Goal: Find specific page/section: Find specific page/section

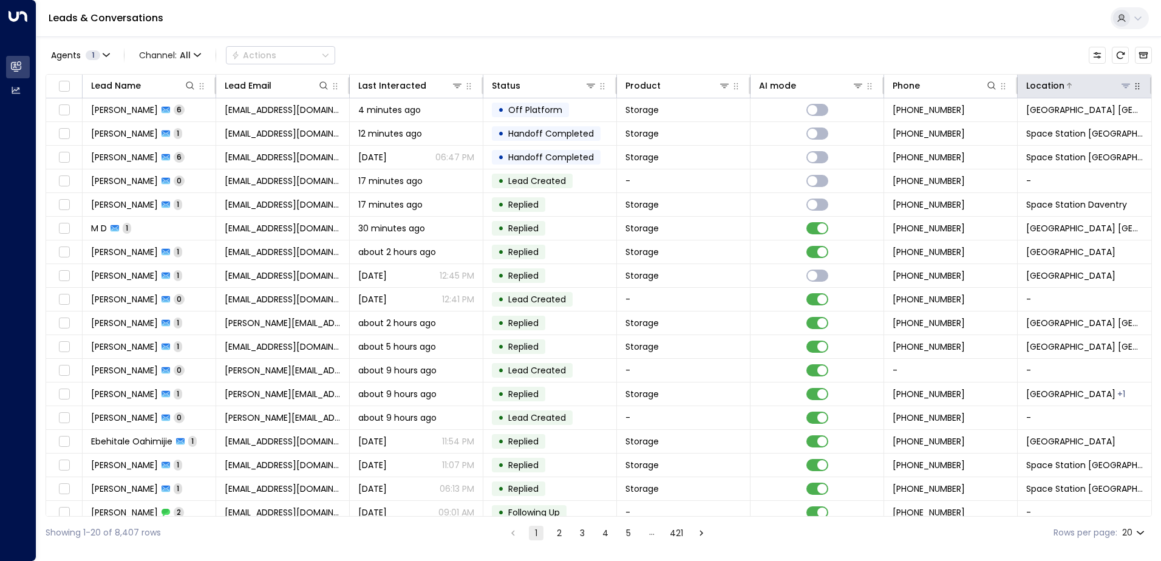
click at [1123, 83] on icon at bounding box center [1126, 86] width 10 height 10
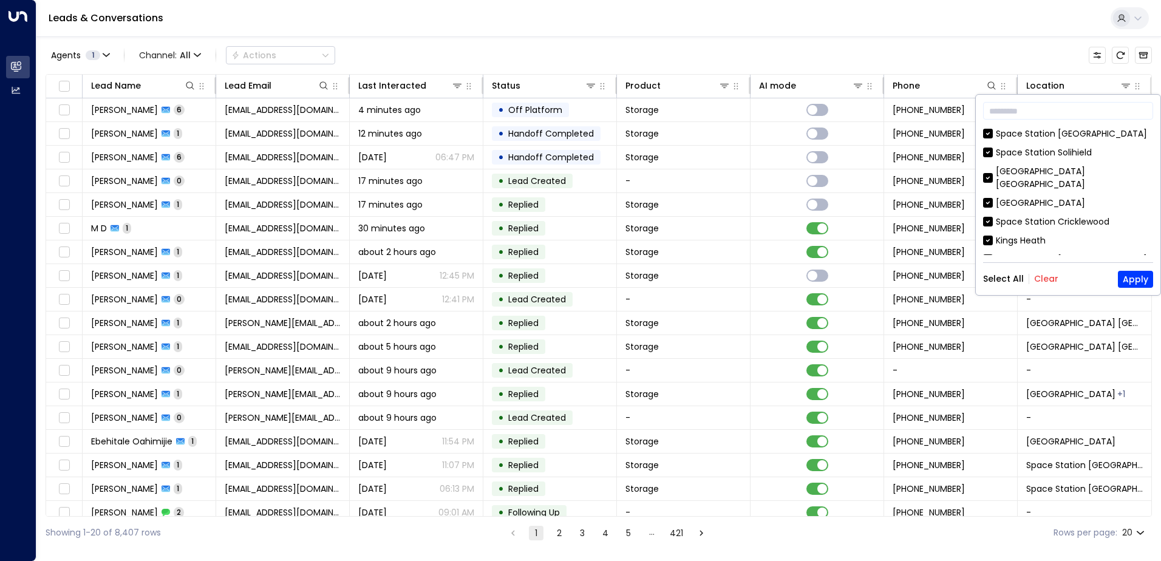
click at [1044, 274] on button "Clear" at bounding box center [1046, 279] width 24 height 10
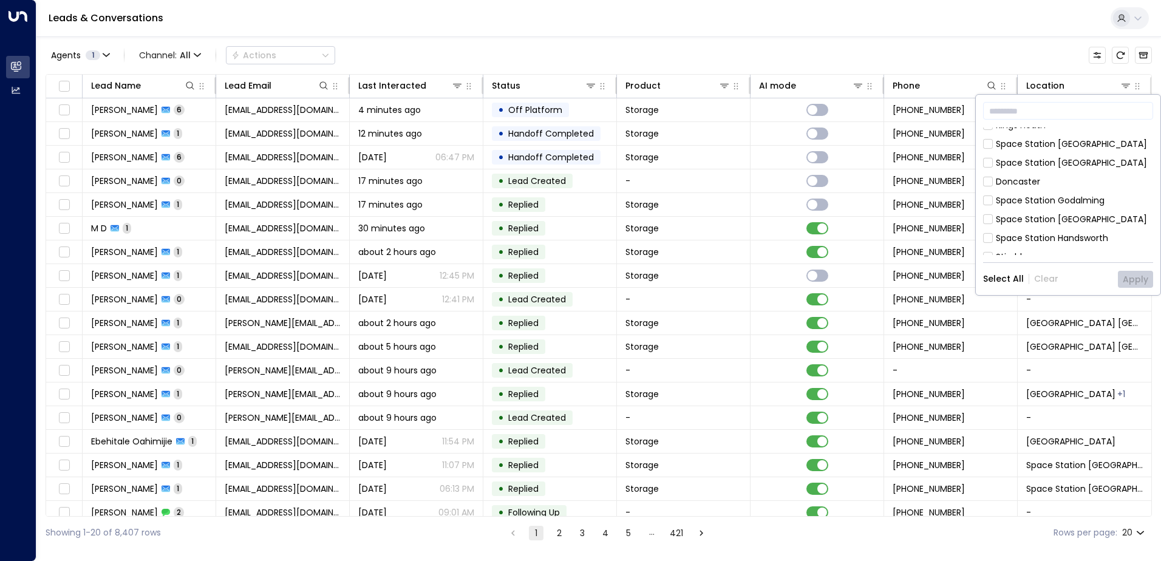
scroll to position [61, 0]
click at [1045, 211] on div "Space Station [GEOGRAPHIC_DATA]" at bounding box center [1071, 217] width 151 height 13
click at [1140, 277] on button "Apply" at bounding box center [1135, 279] width 35 height 17
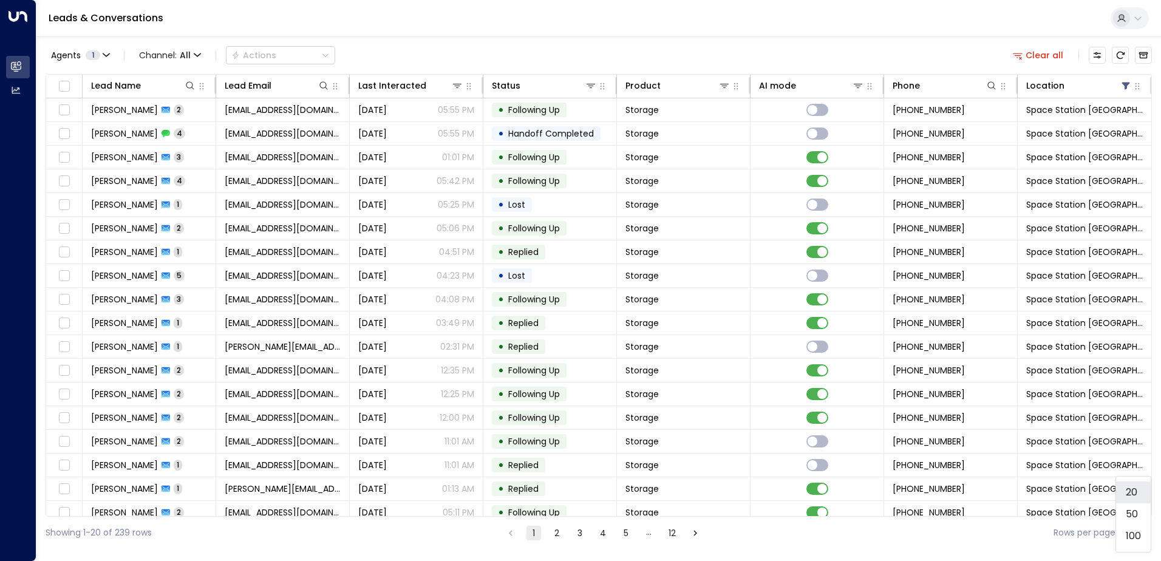
click at [1141, 531] on body "Overview Leads & Conversations Leads & Conversations Analytics Analytics Leads …" at bounding box center [580, 274] width 1161 height 549
click at [1134, 512] on li "50" at bounding box center [1133, 514] width 35 height 22
type input "**"
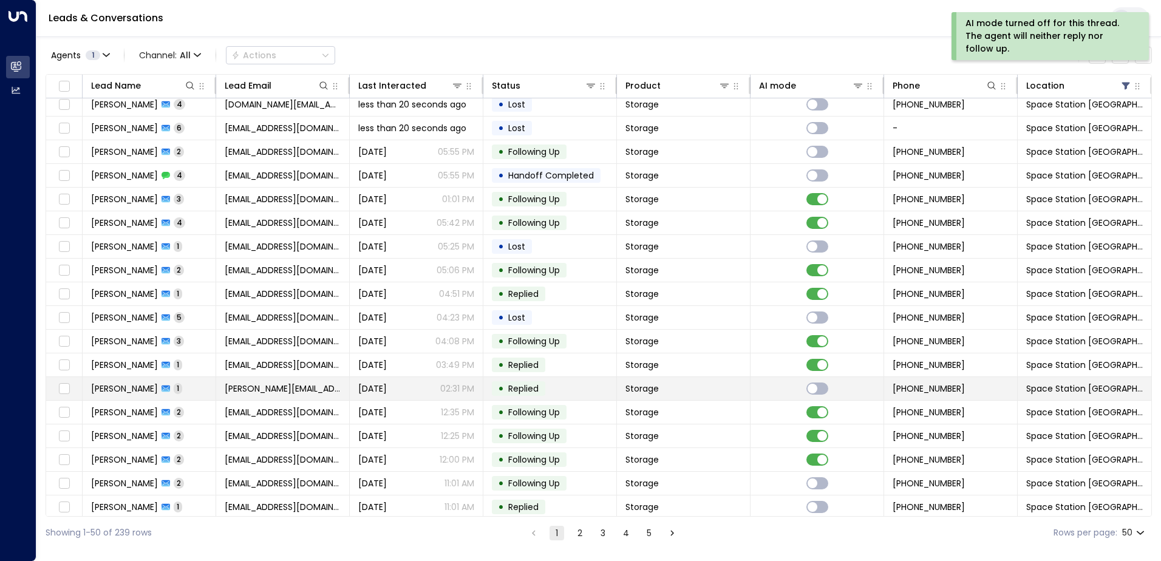
scroll to position [425, 0]
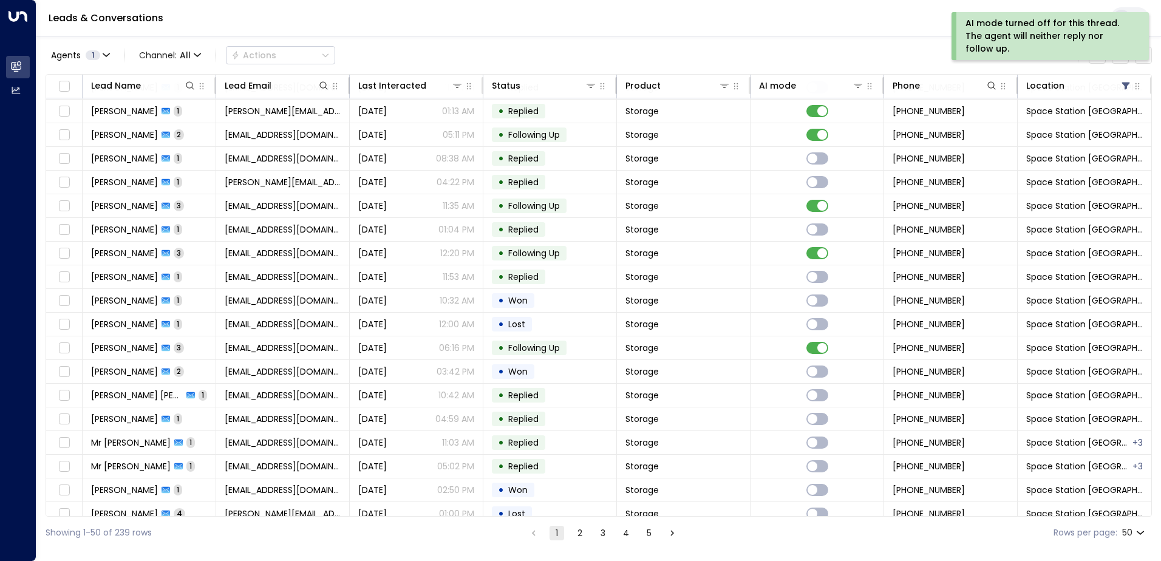
click at [669, 534] on icon "Go to next page" at bounding box center [672, 533] width 11 height 11
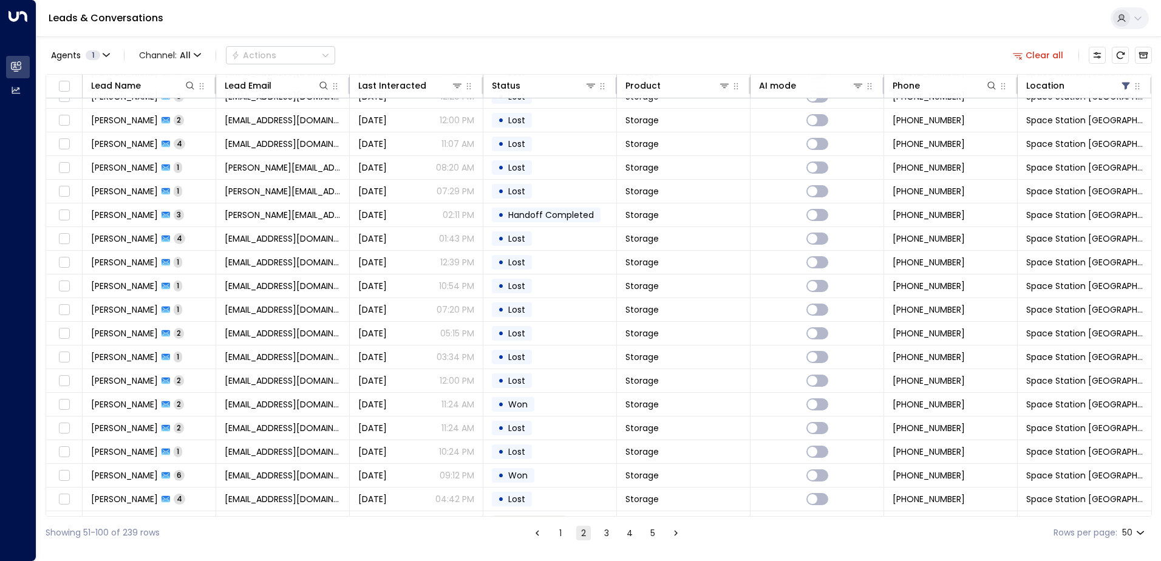
scroll to position [102, 0]
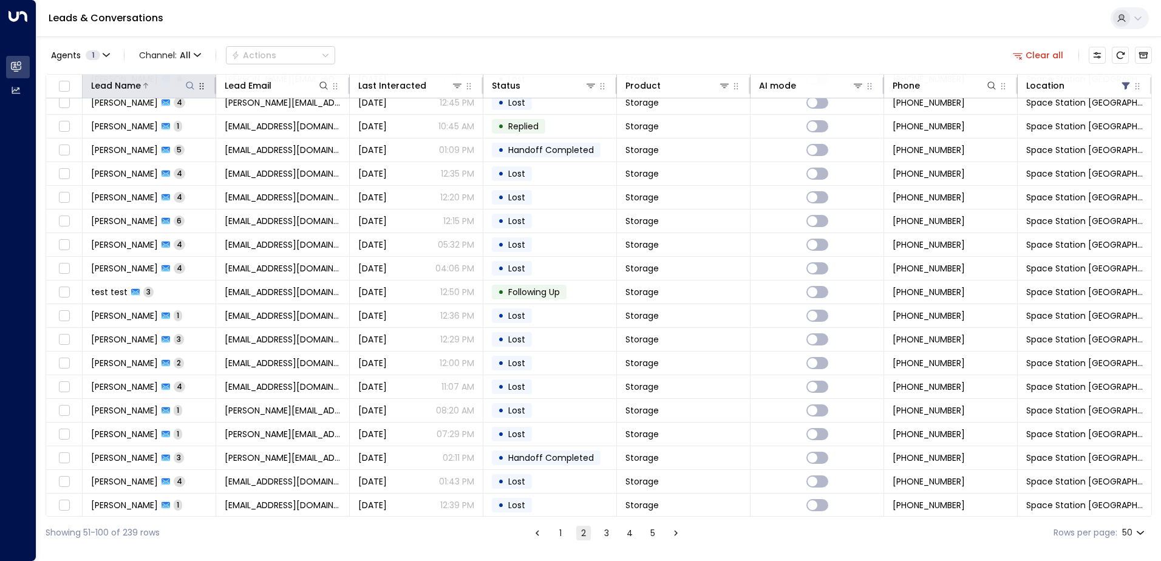
click at [189, 83] on icon at bounding box center [190, 86] width 10 height 10
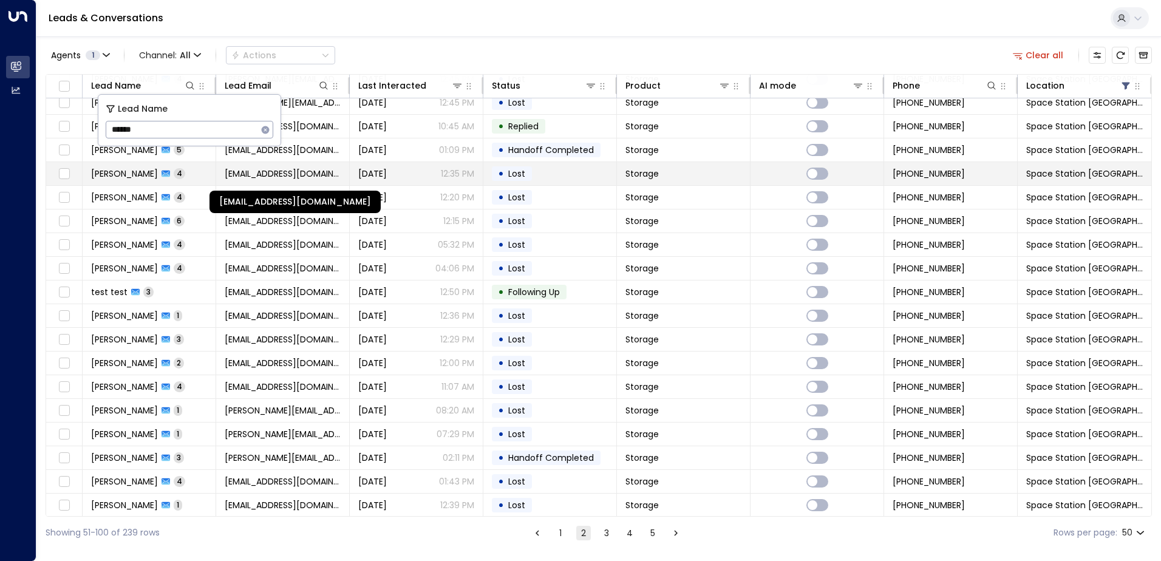
type input "******"
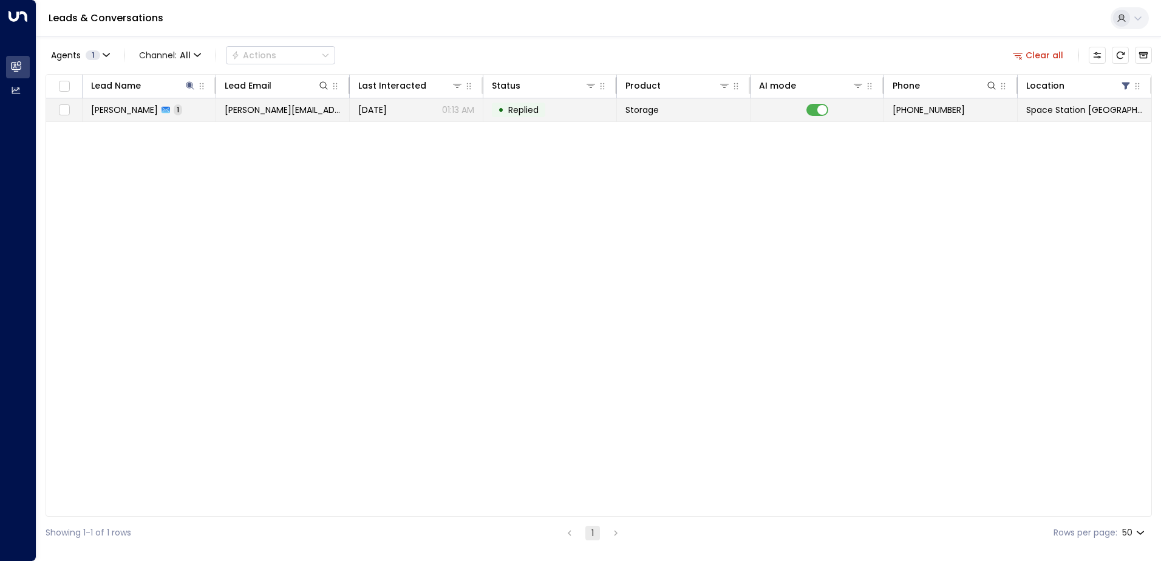
click at [631, 120] on td "Storage" at bounding box center [684, 109] width 134 height 23
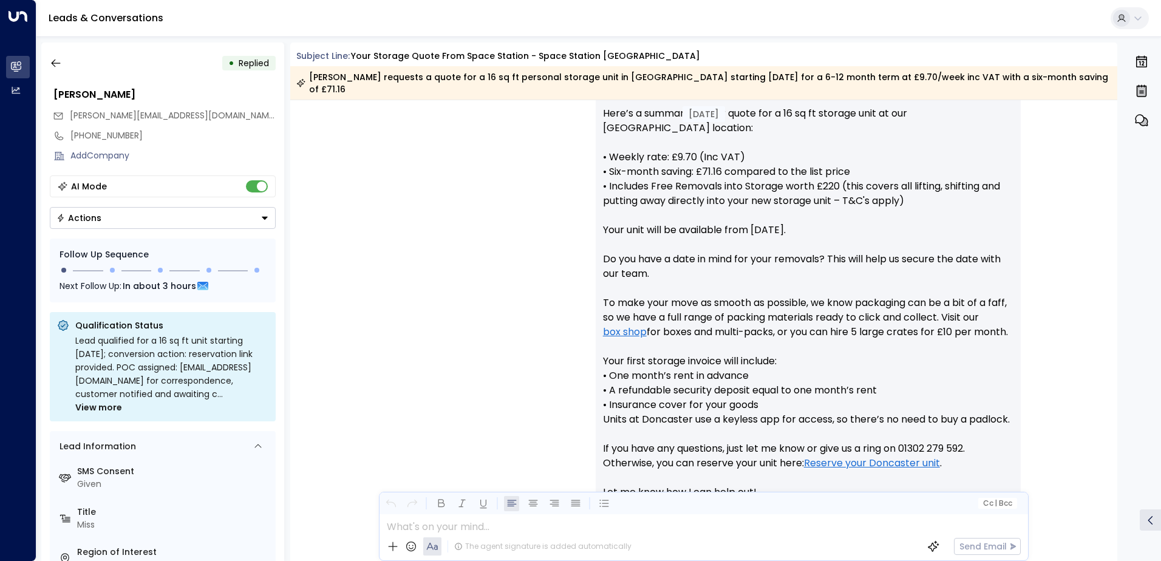
scroll to position [596, 0]
